Goal: Task Accomplishment & Management: Manage account settings

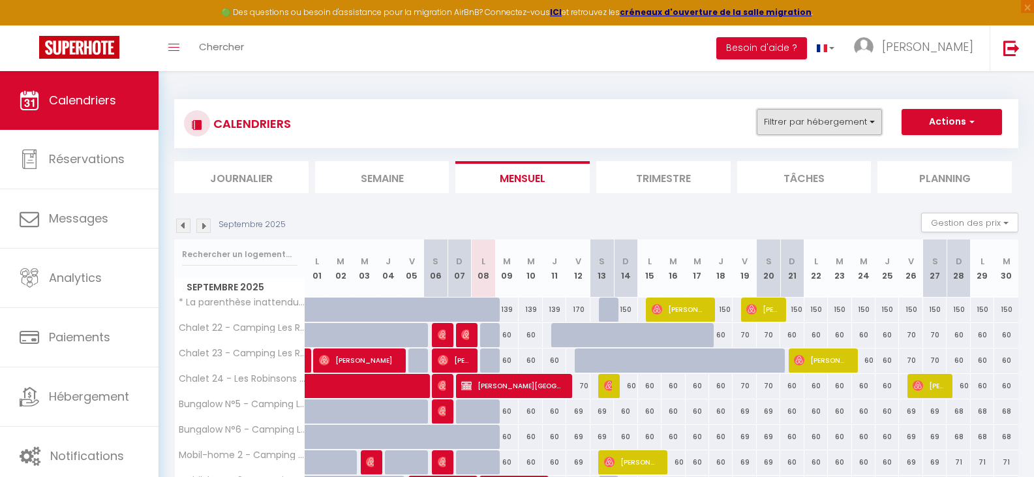
click at [864, 130] on button "Filtrer par hébergement" at bounding box center [818, 122] width 125 height 26
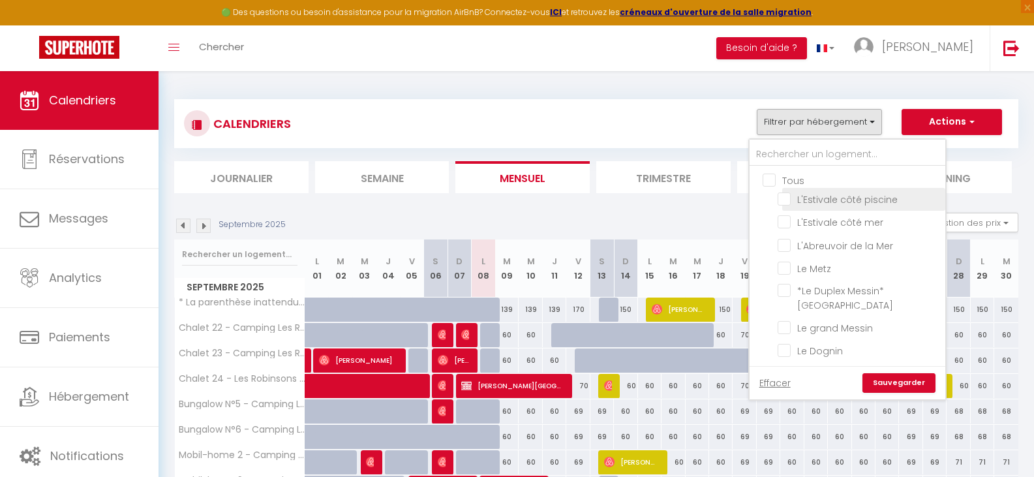
click at [782, 204] on input "L'Estivale côté piscine" at bounding box center [858, 198] width 163 height 13
checkbox input "true"
checkbox input "false"
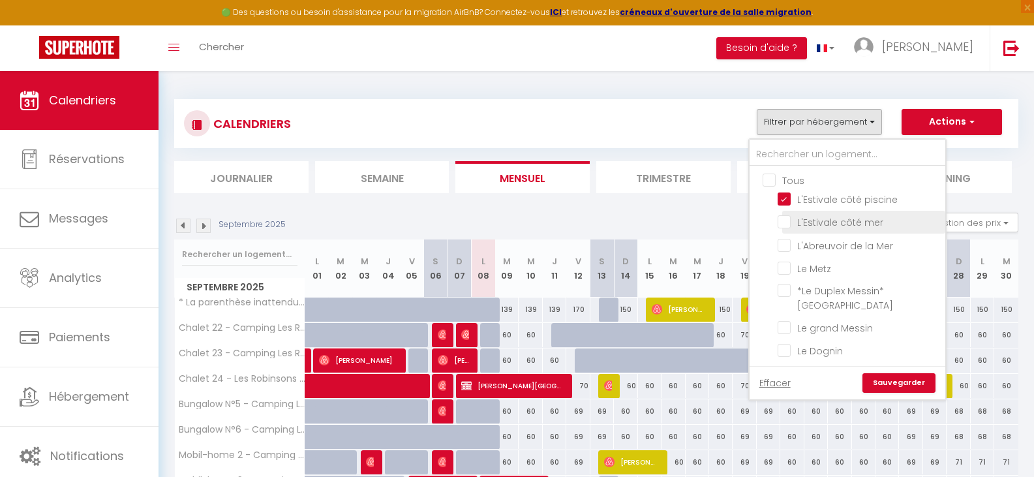
checkbox input "false"
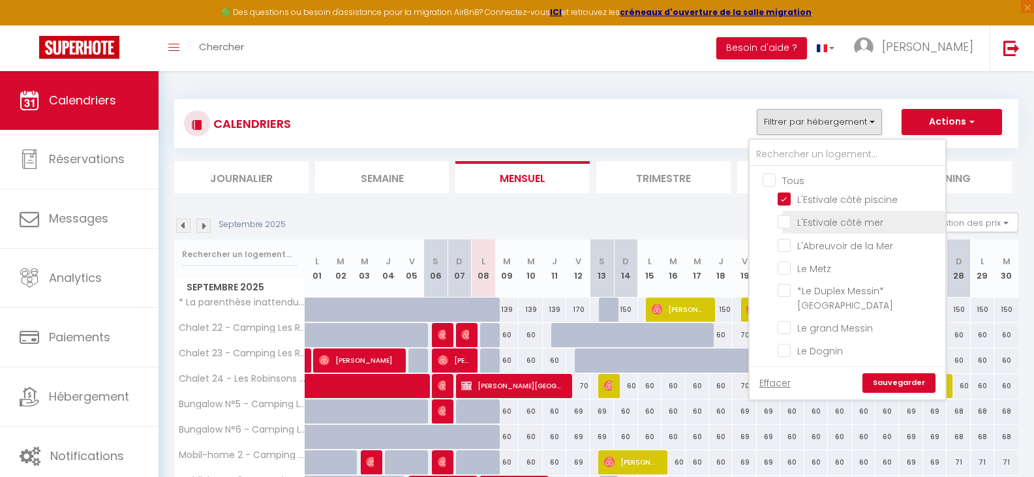
checkbox input "false"
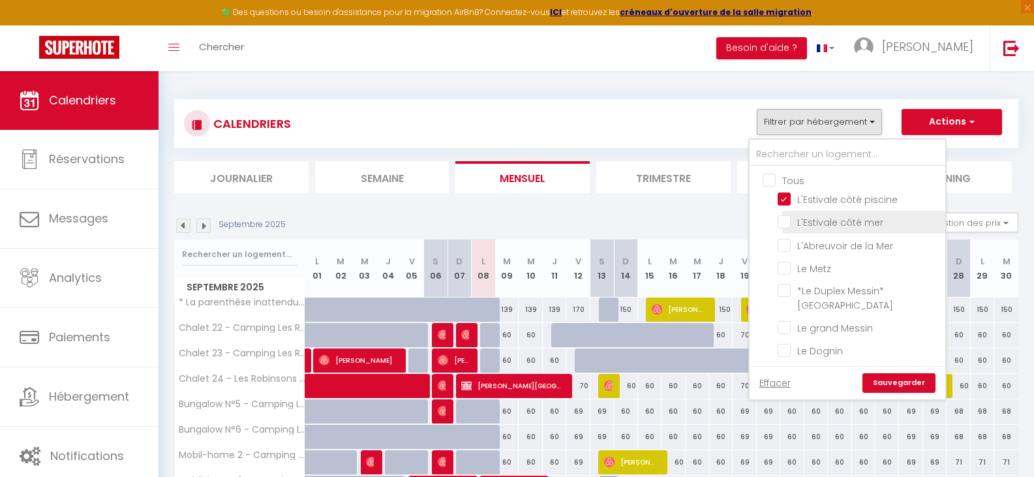
checkbox input "false"
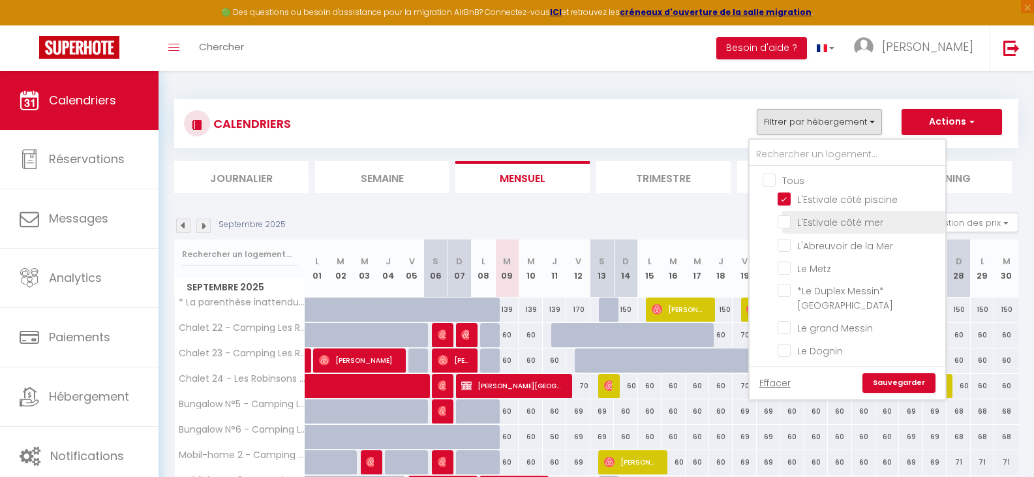
click at [784, 227] on input "L'Estivale côté mer" at bounding box center [858, 221] width 163 height 13
checkbox input "true"
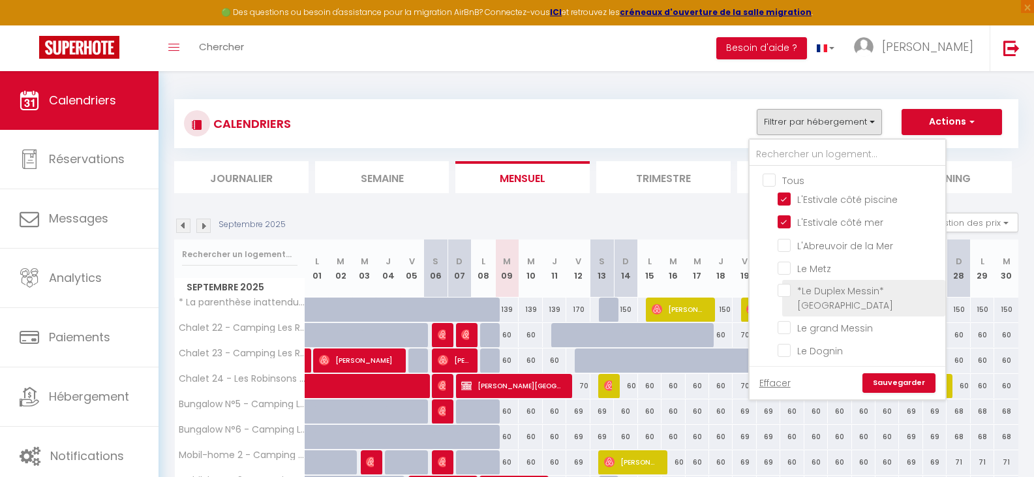
checkbox input "false"
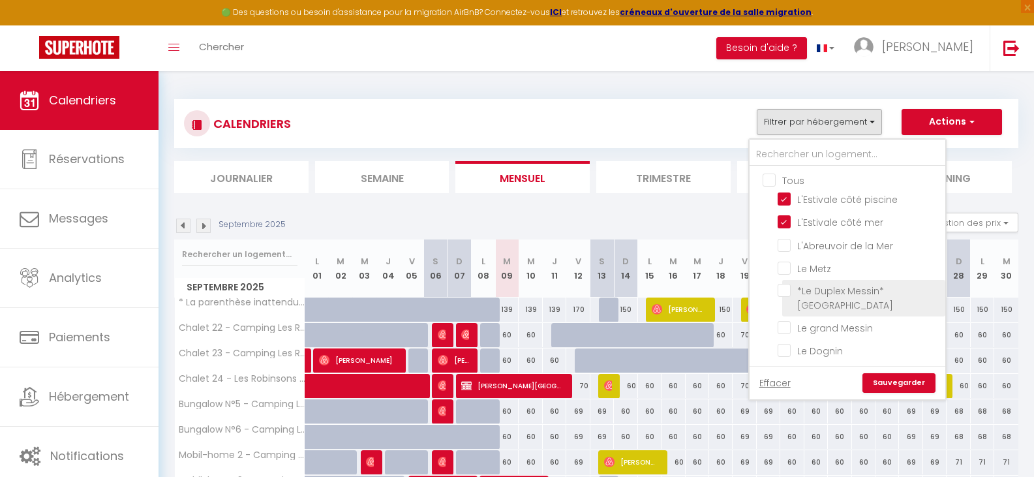
checkbox input "false"
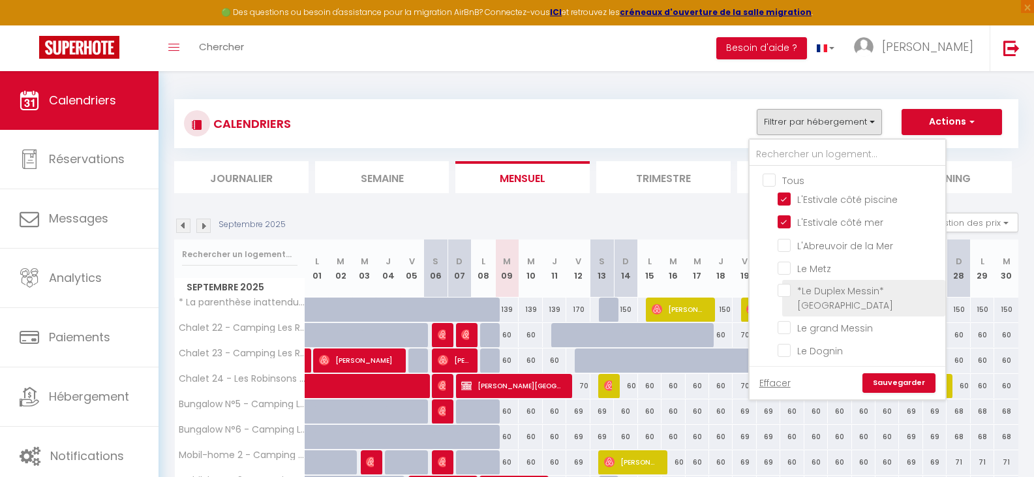
checkbox input "false"
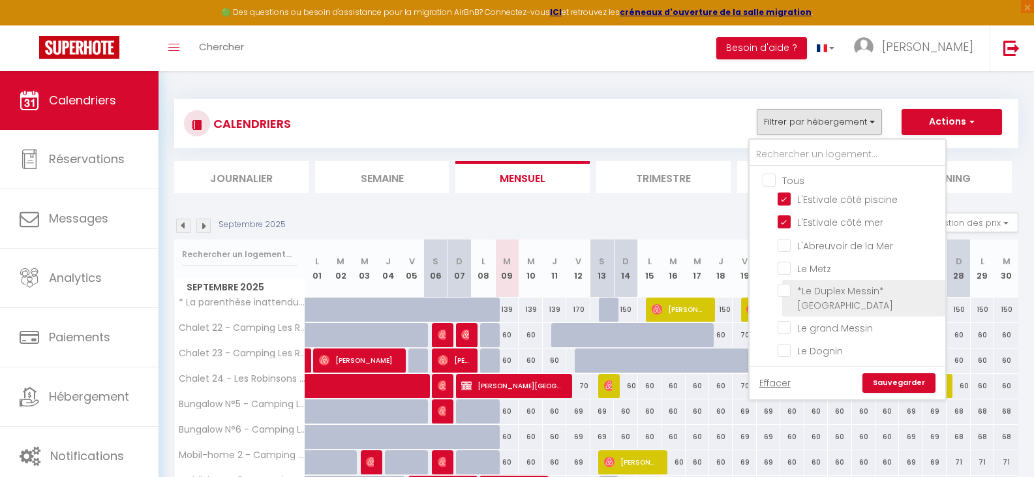
checkbox input "false"
click at [888, 378] on link "Sauvegarder" at bounding box center [898, 383] width 73 height 20
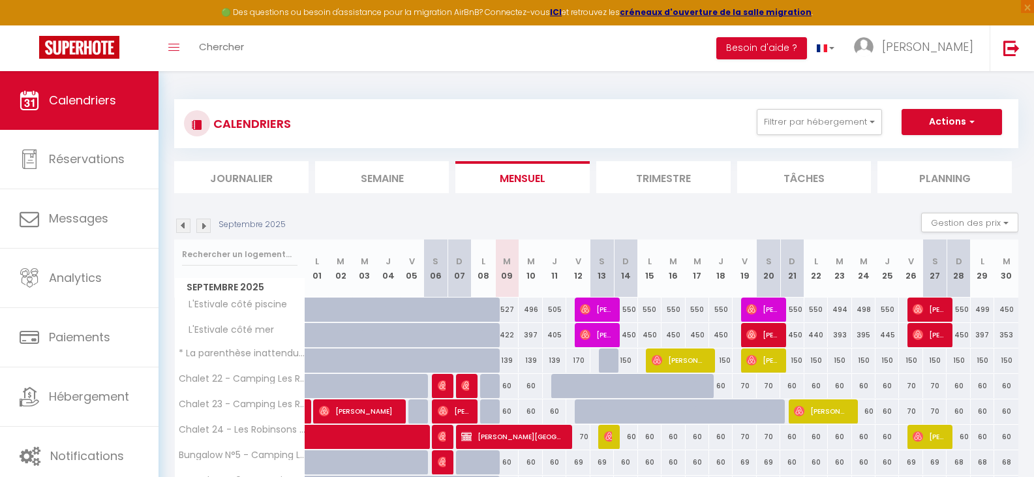
click at [205, 229] on img at bounding box center [203, 225] width 14 height 14
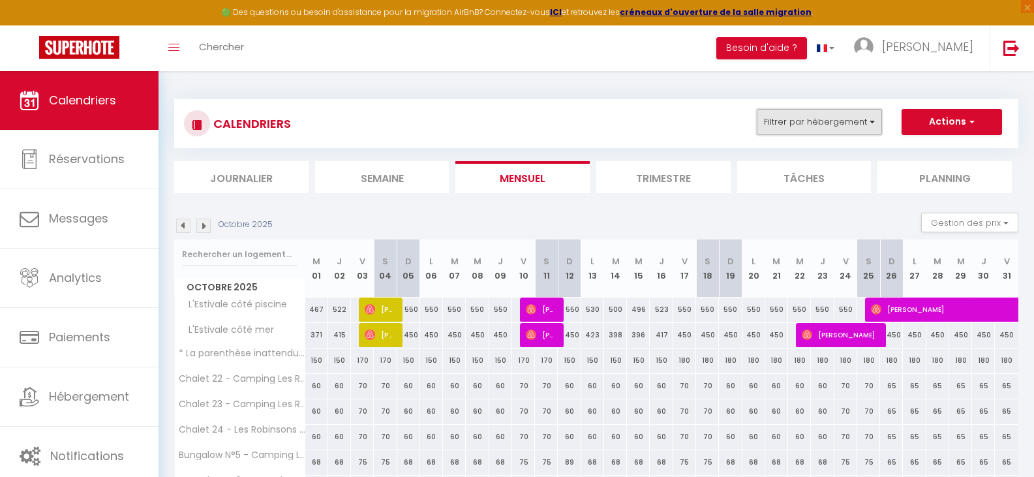
click at [848, 118] on button "Filtrer par hébergement" at bounding box center [818, 122] width 125 height 26
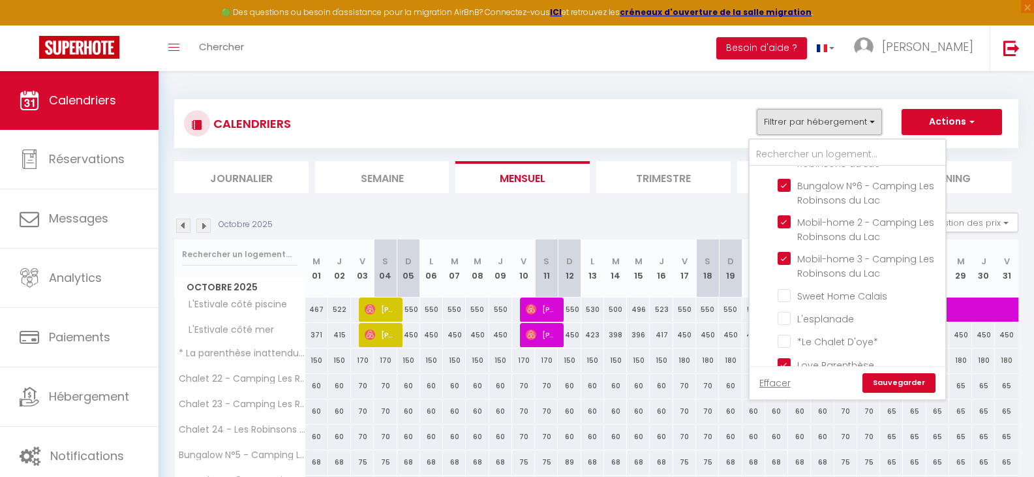
scroll to position [522, 0]
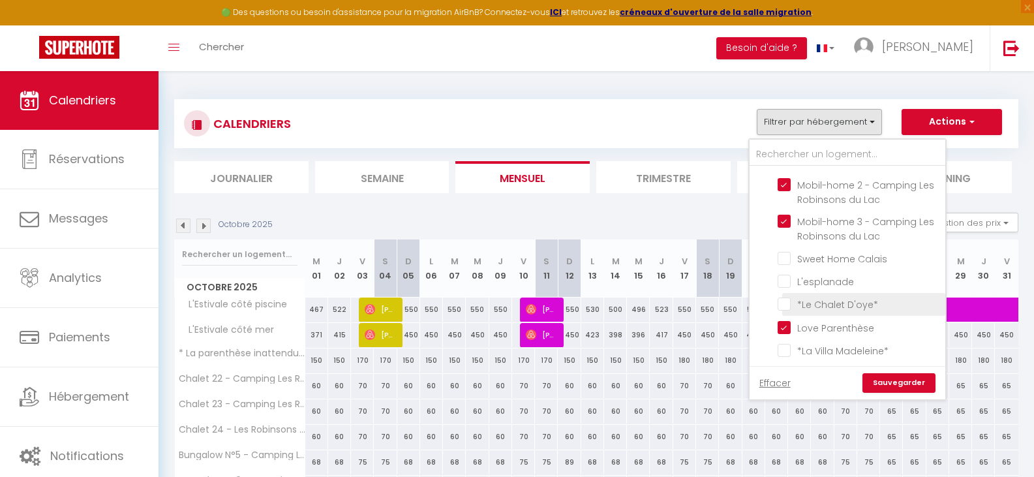
click at [788, 307] on input "*Le Chalet D'oye*" at bounding box center [858, 303] width 163 height 13
checkbox input "true"
checkbox input "false"
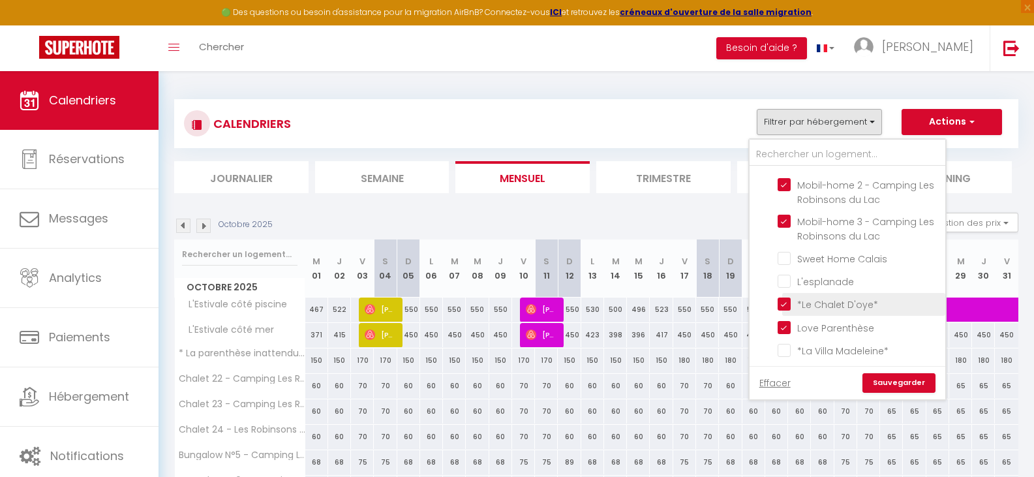
checkbox input "false"
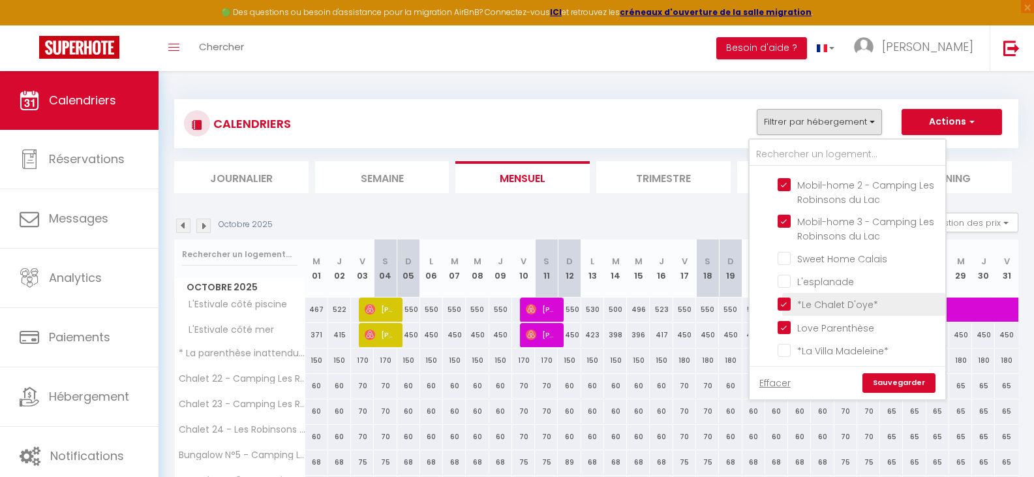
checkbox input "false"
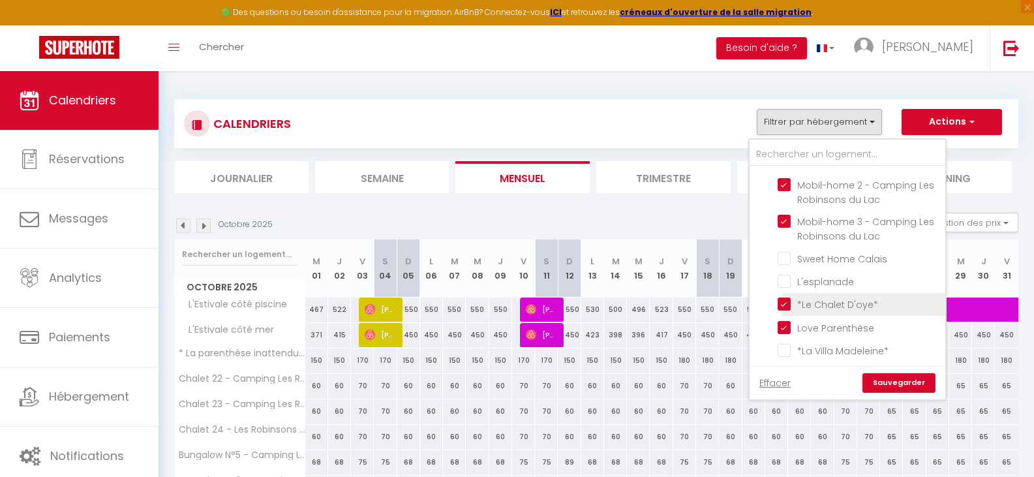
checkbox input "false"
click at [886, 385] on link "Sauvegarder" at bounding box center [898, 383] width 73 height 20
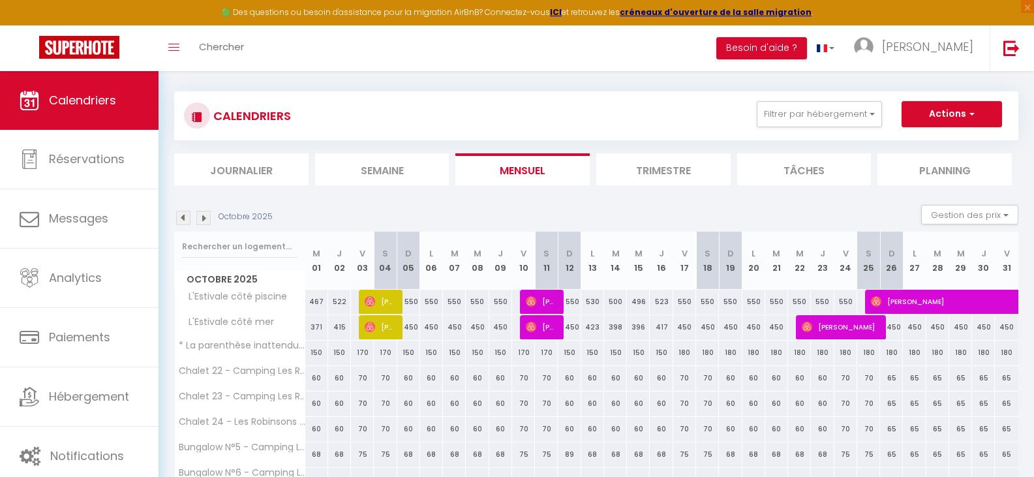
scroll to position [0, 0]
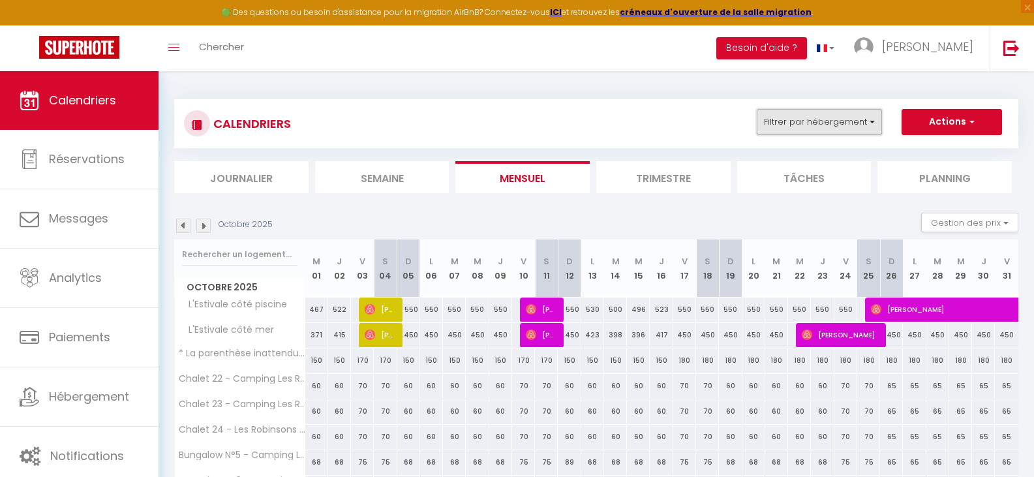
click at [858, 113] on button "Filtrer par hébergement" at bounding box center [818, 122] width 125 height 26
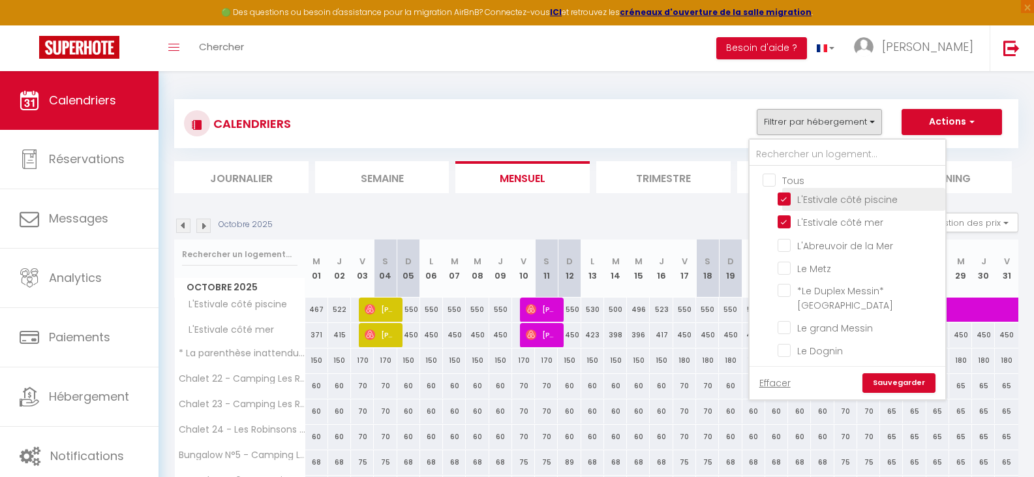
click at [783, 194] on input "L'Estivale côté piscine" at bounding box center [858, 198] width 163 height 13
checkbox input "false"
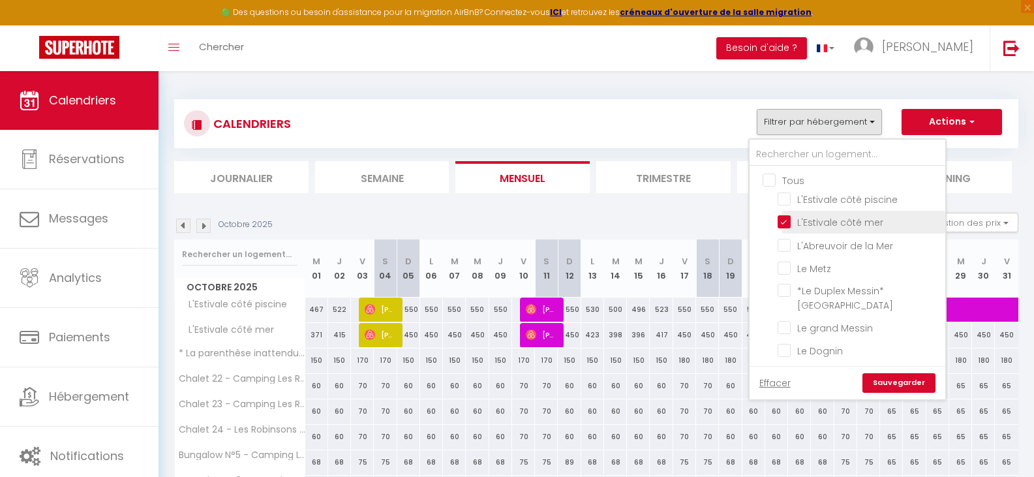
checkbox input "false"
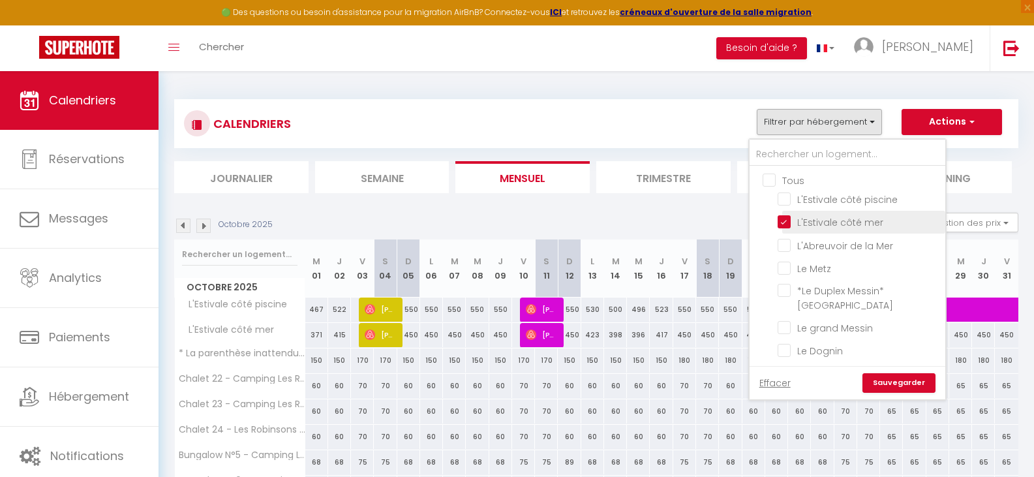
checkbox input "false"
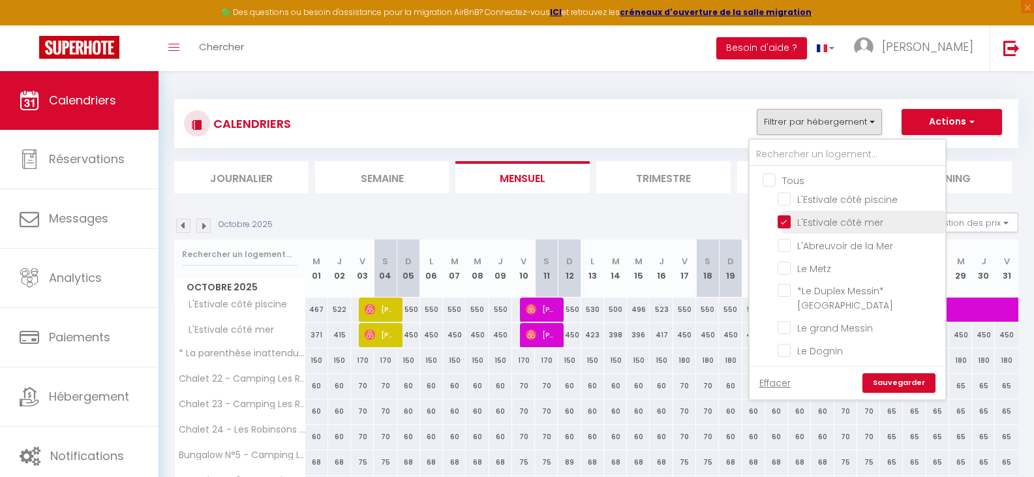
checkbox input "false"
click at [784, 224] on input "L'Estivale côté mer" at bounding box center [858, 221] width 163 height 13
checkbox input "false"
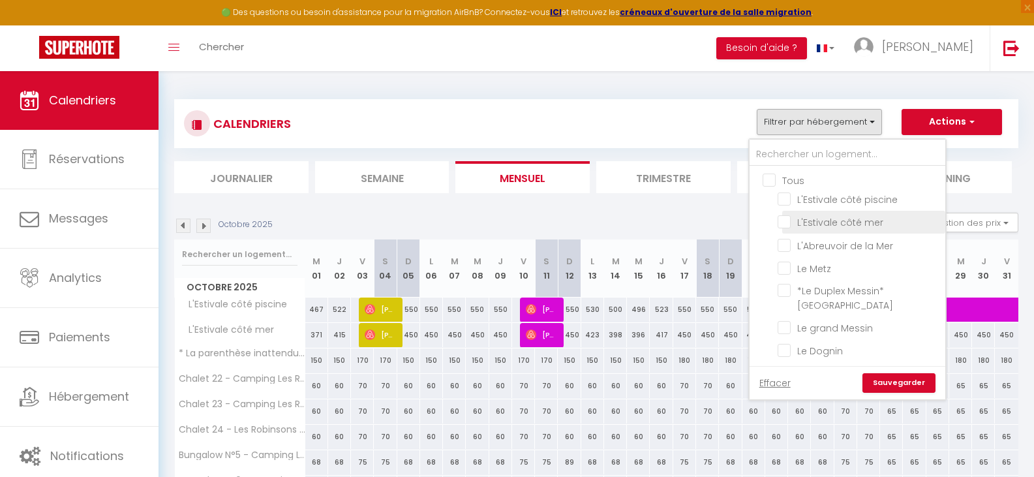
checkbox input "false"
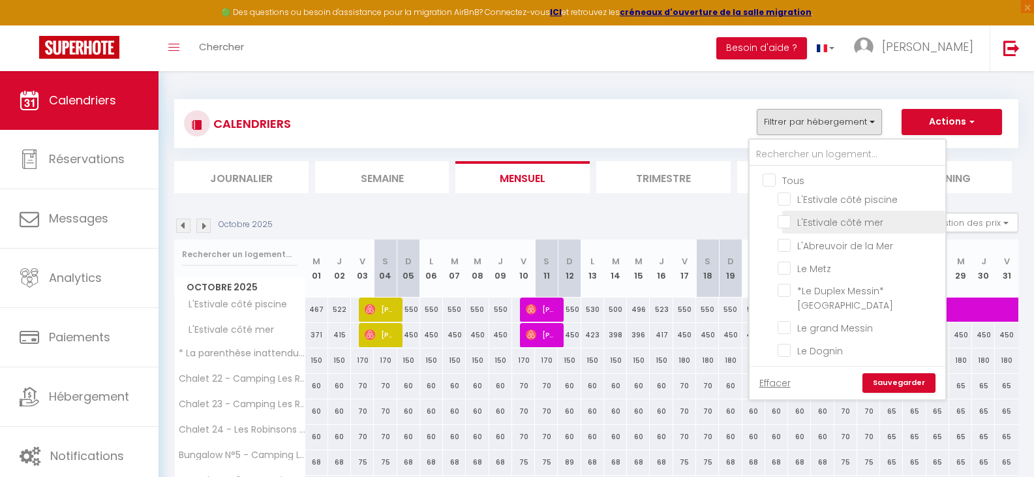
checkbox input "false"
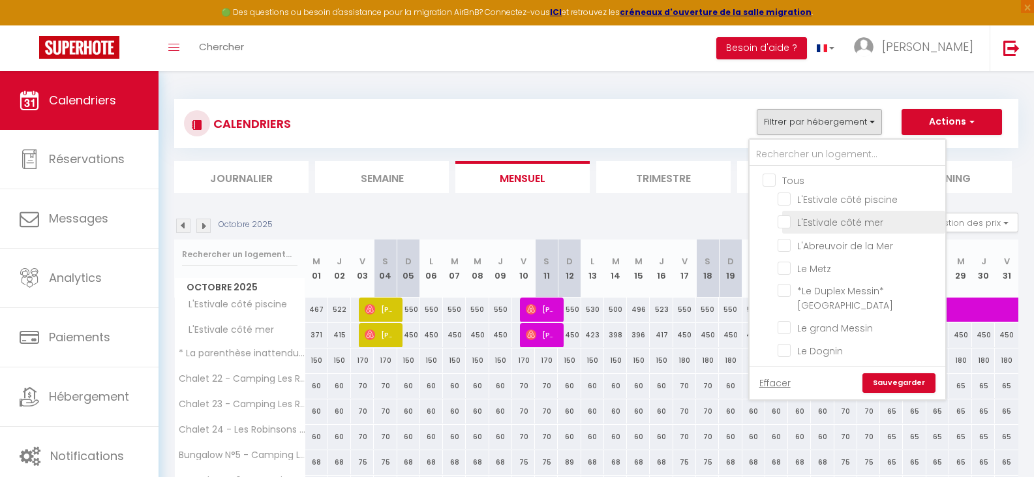
checkbox input "false"
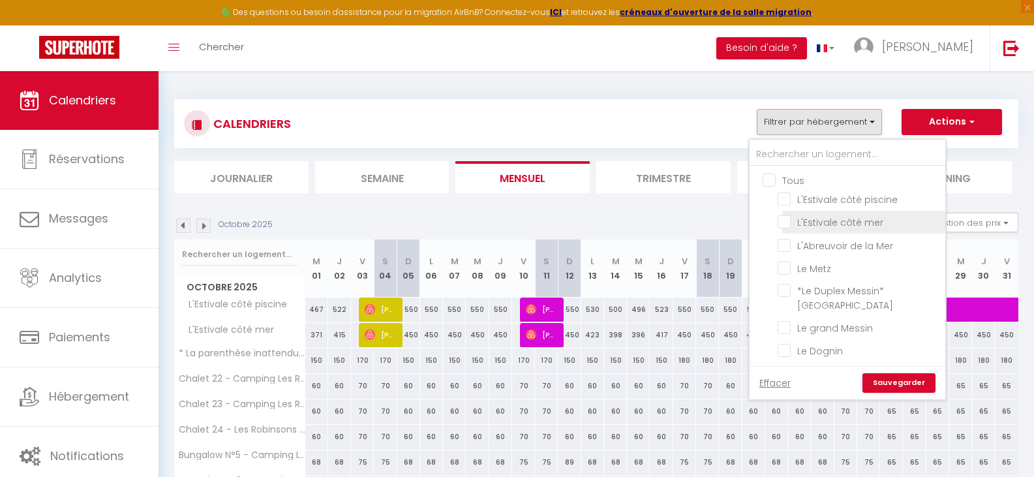
checkbox input "false"
click at [893, 385] on link "Sauvegarder" at bounding box center [898, 383] width 73 height 20
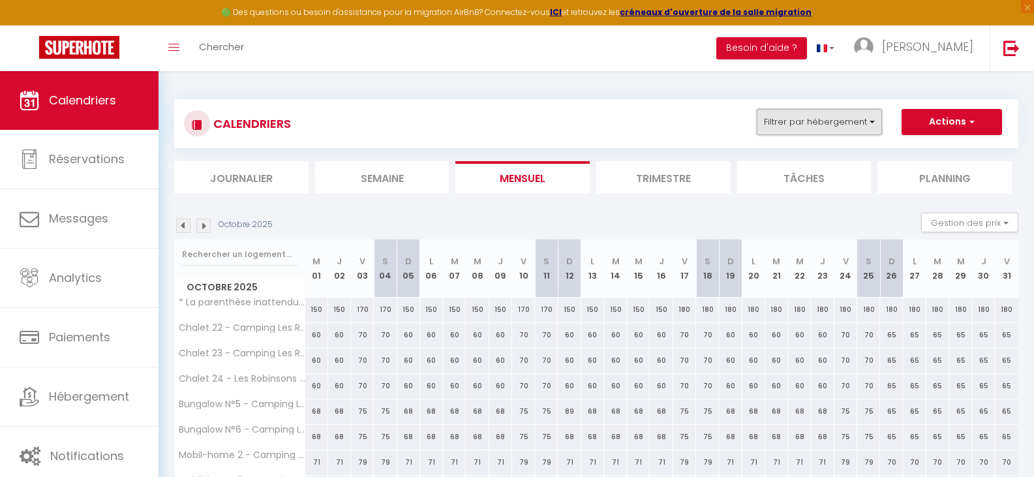
click at [873, 110] on button "Filtrer par hébergement" at bounding box center [818, 122] width 125 height 26
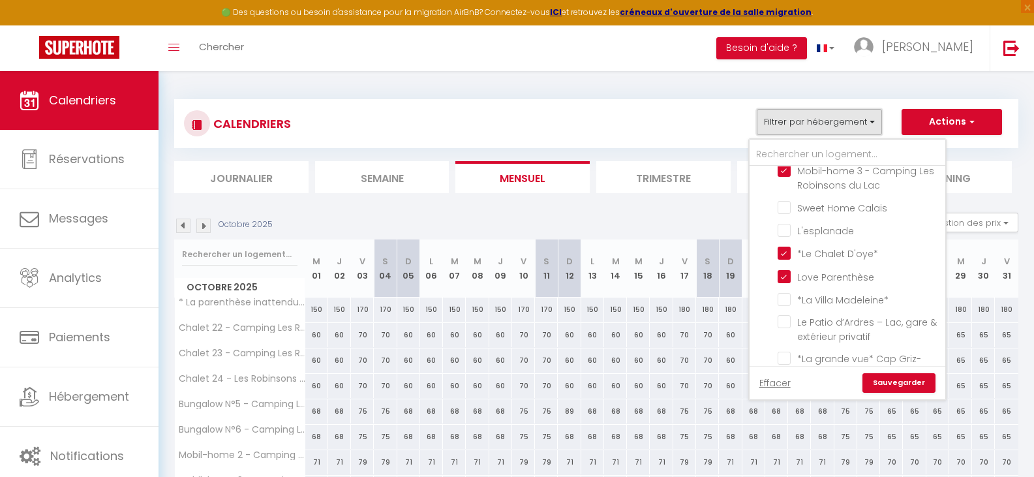
scroll to position [587, 0]
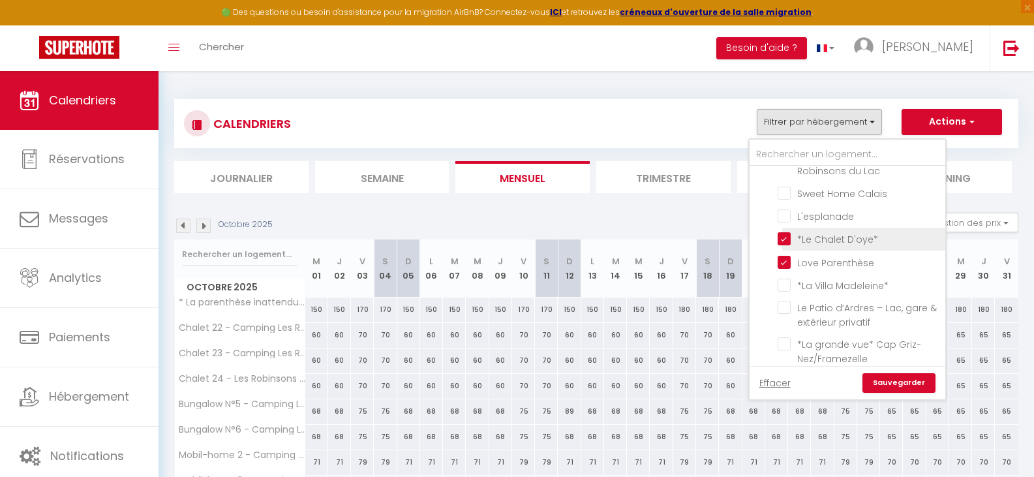
click at [783, 237] on input "*Le Chalet D'oye*" at bounding box center [858, 238] width 163 height 13
checkbox input "false"
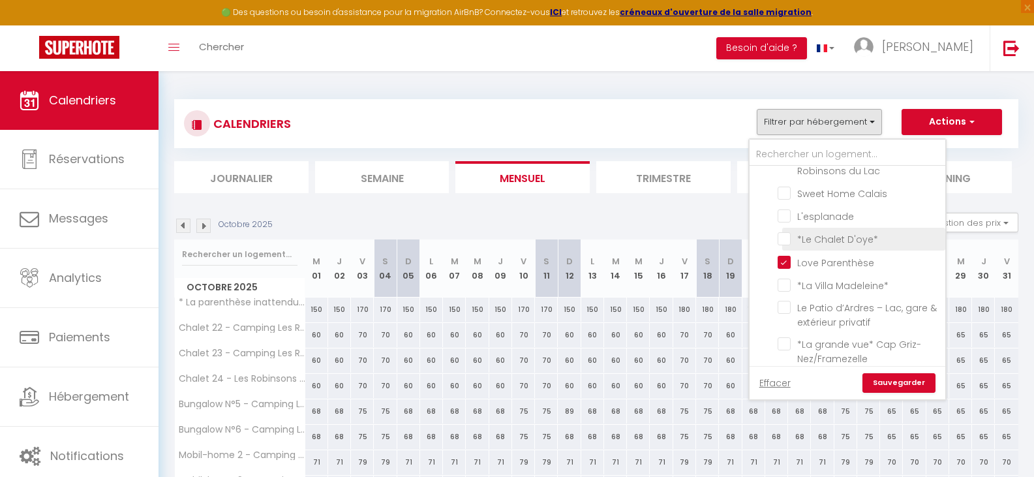
checkbox input "false"
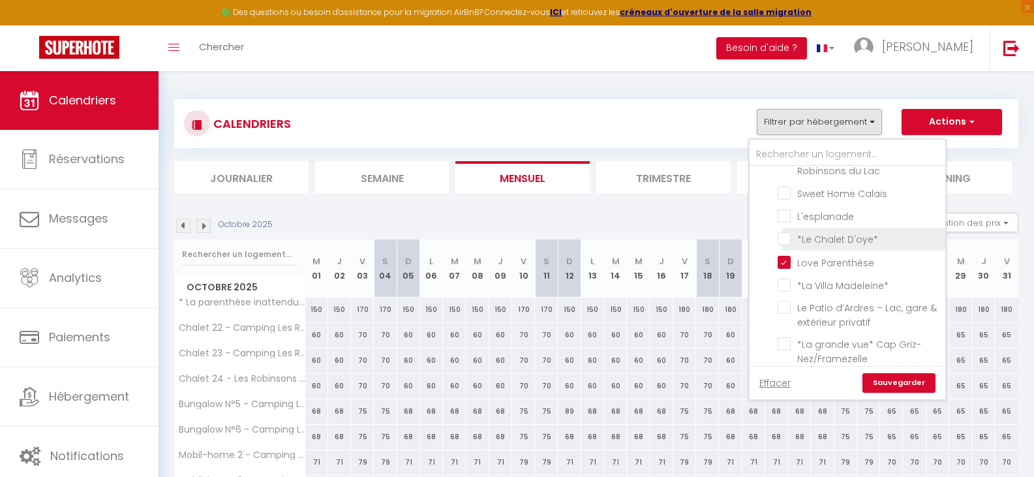
checkbox input "false"
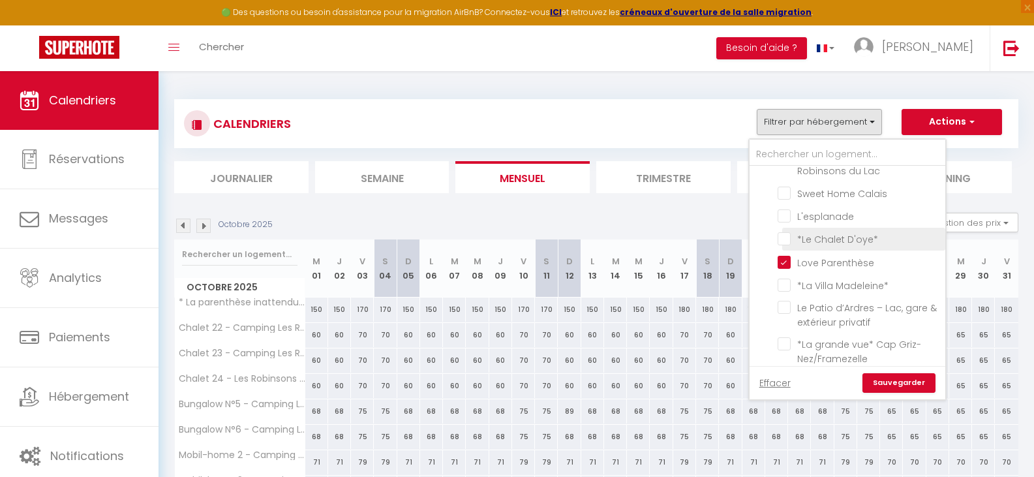
checkbox input "false"
click at [783, 261] on input "Love Parenthèse" at bounding box center [858, 260] width 163 height 13
checkbox input "false"
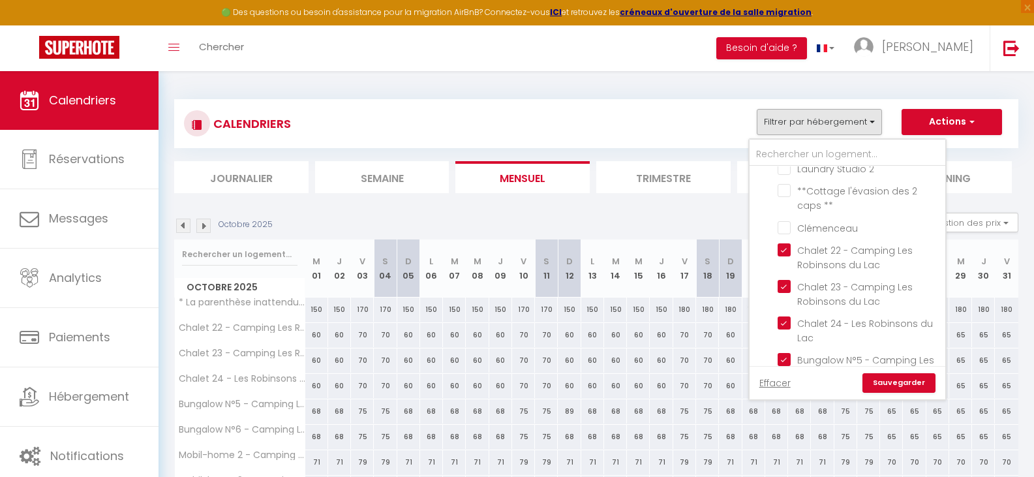
scroll to position [177, 0]
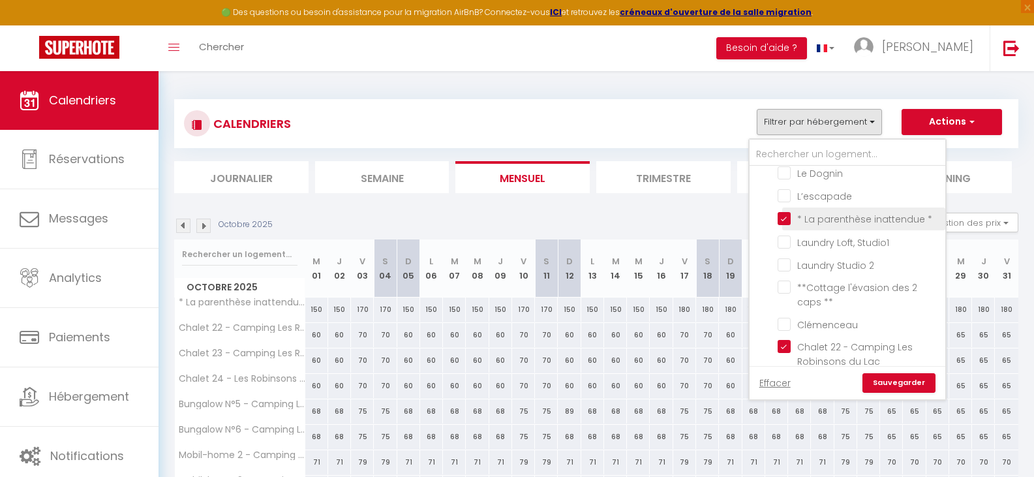
click at [785, 218] on input "* La parenthèse inattendue *" at bounding box center [858, 217] width 163 height 13
checkbox input "false"
click at [883, 382] on link "Sauvegarder" at bounding box center [898, 383] width 73 height 20
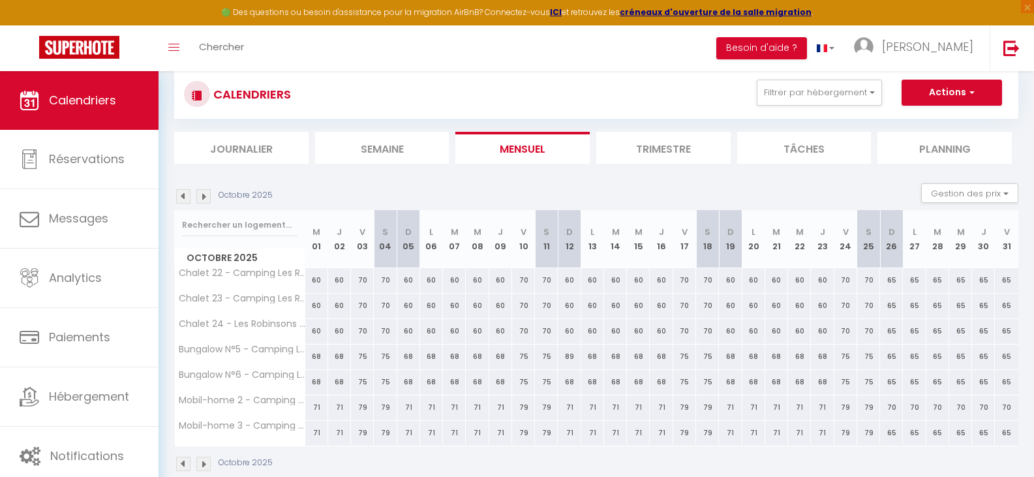
scroll to position [71, 0]
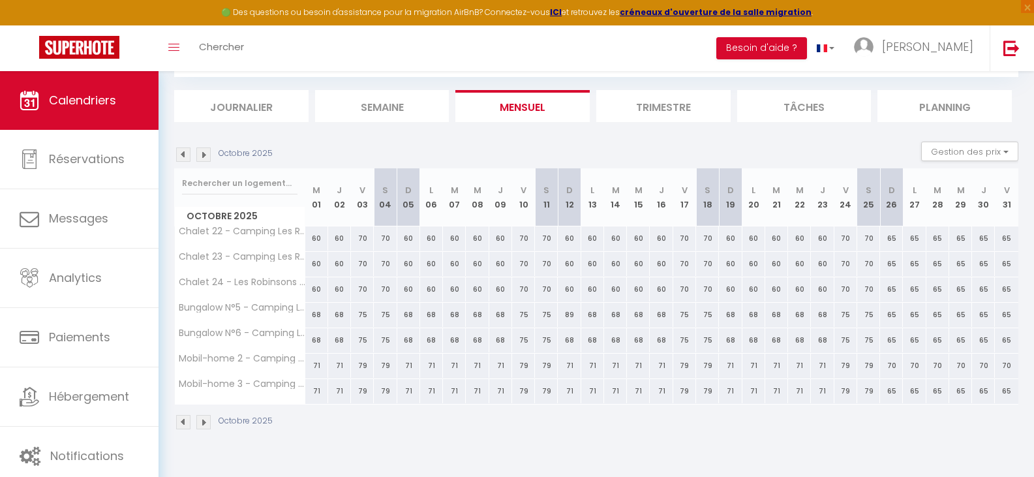
click at [179, 155] on img at bounding box center [183, 154] width 14 height 14
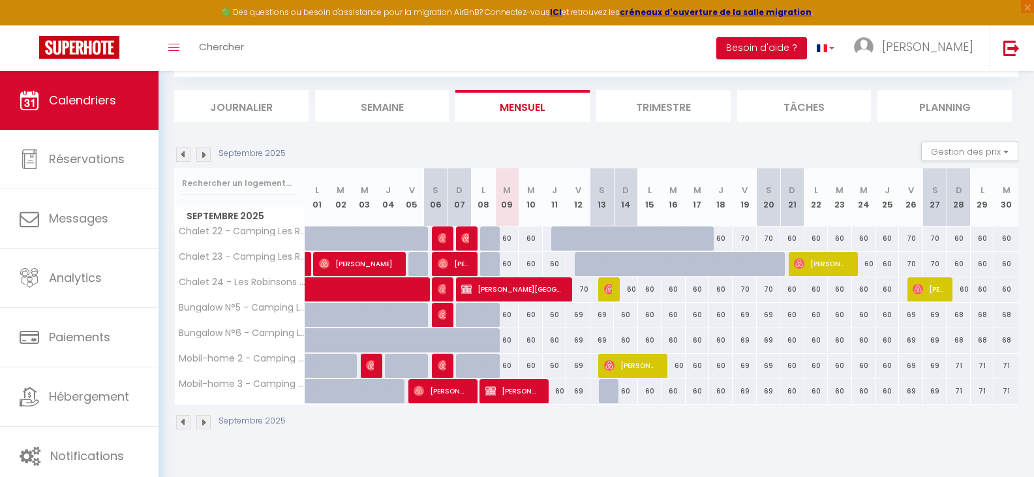
click at [555, 239] on div at bounding box center [562, 238] width 23 height 25
type input "60"
type input "Jeu 11 Septembre 2025"
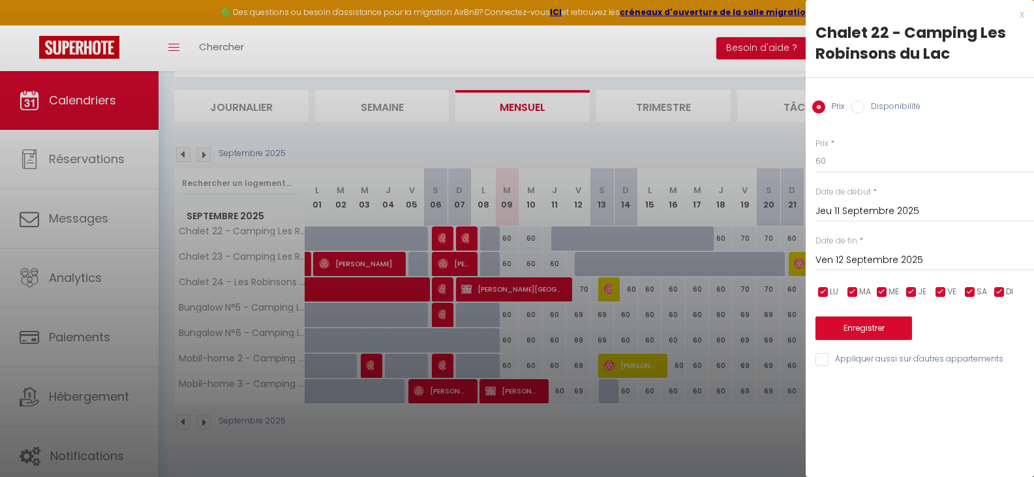
click at [878, 258] on input "Ven 12 Septembre 2025" at bounding box center [924, 260] width 218 height 17
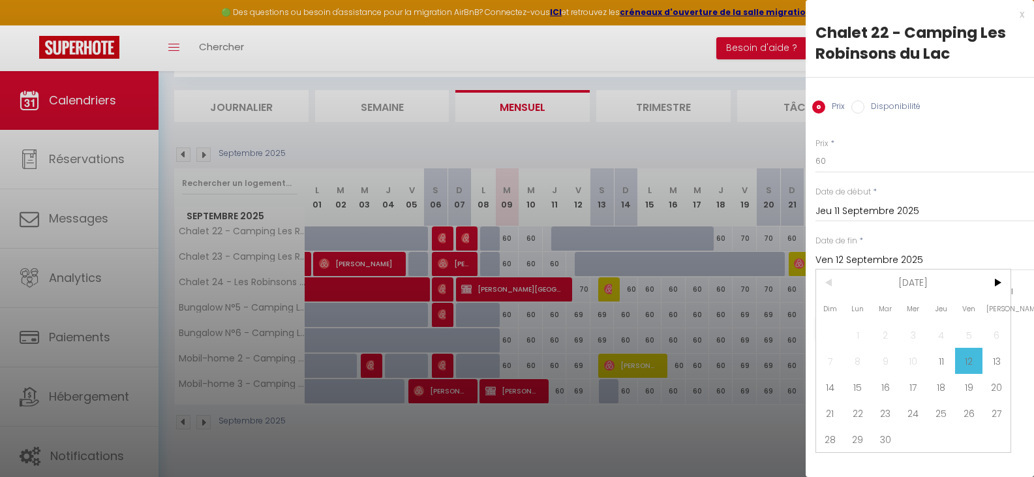
click at [946, 385] on span "18" at bounding box center [941, 387] width 28 height 26
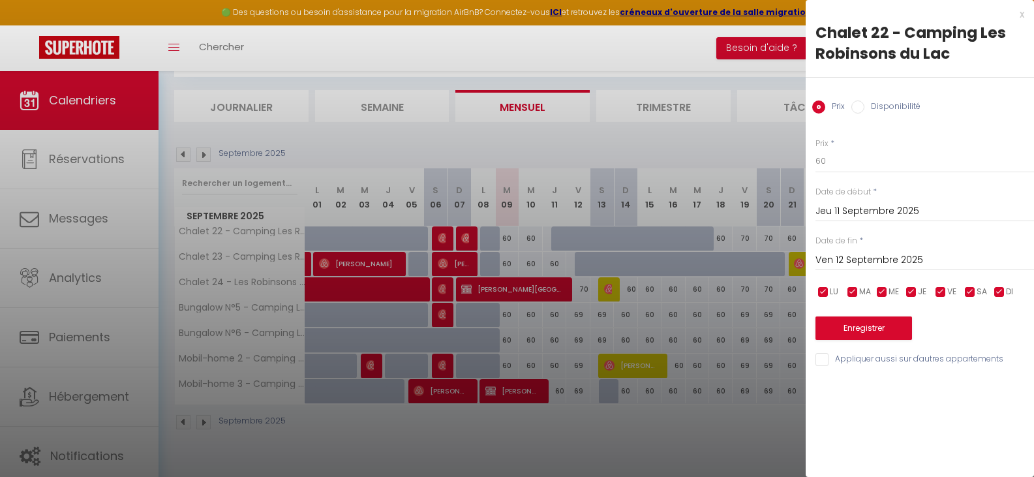
type input "Jeu 18 Septembre 2025"
click at [882, 106] on label "Disponibilité" at bounding box center [892, 107] width 56 height 14
click at [864, 106] on input "Disponibilité" at bounding box center [857, 106] width 13 height 13
radio input "true"
radio input "false"
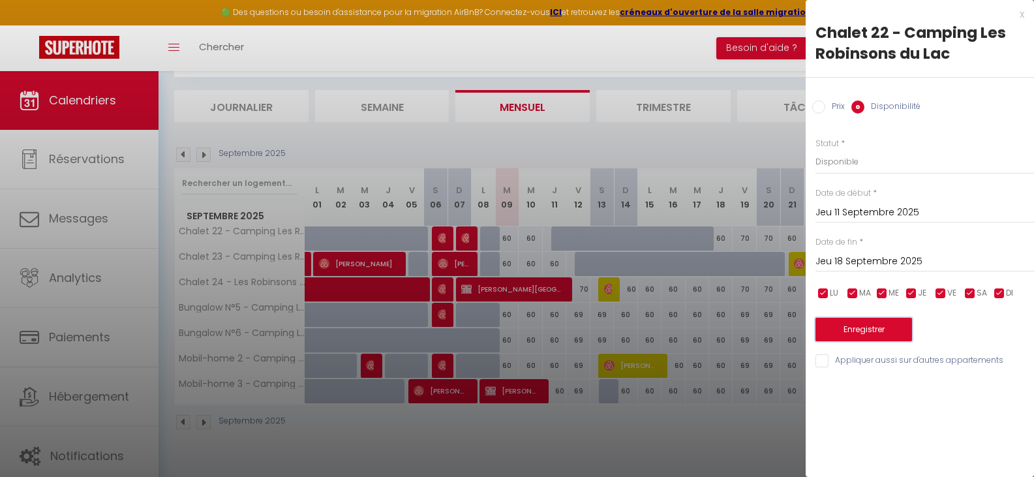
click at [875, 328] on button "Enregistrer" at bounding box center [863, 329] width 97 height 23
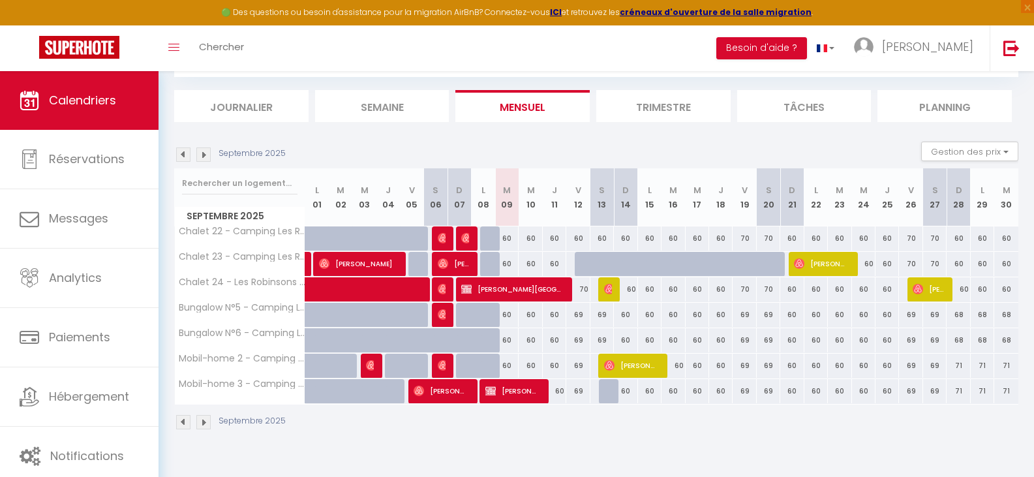
click at [184, 154] on img at bounding box center [183, 154] width 14 height 14
